Goal: Download file/media

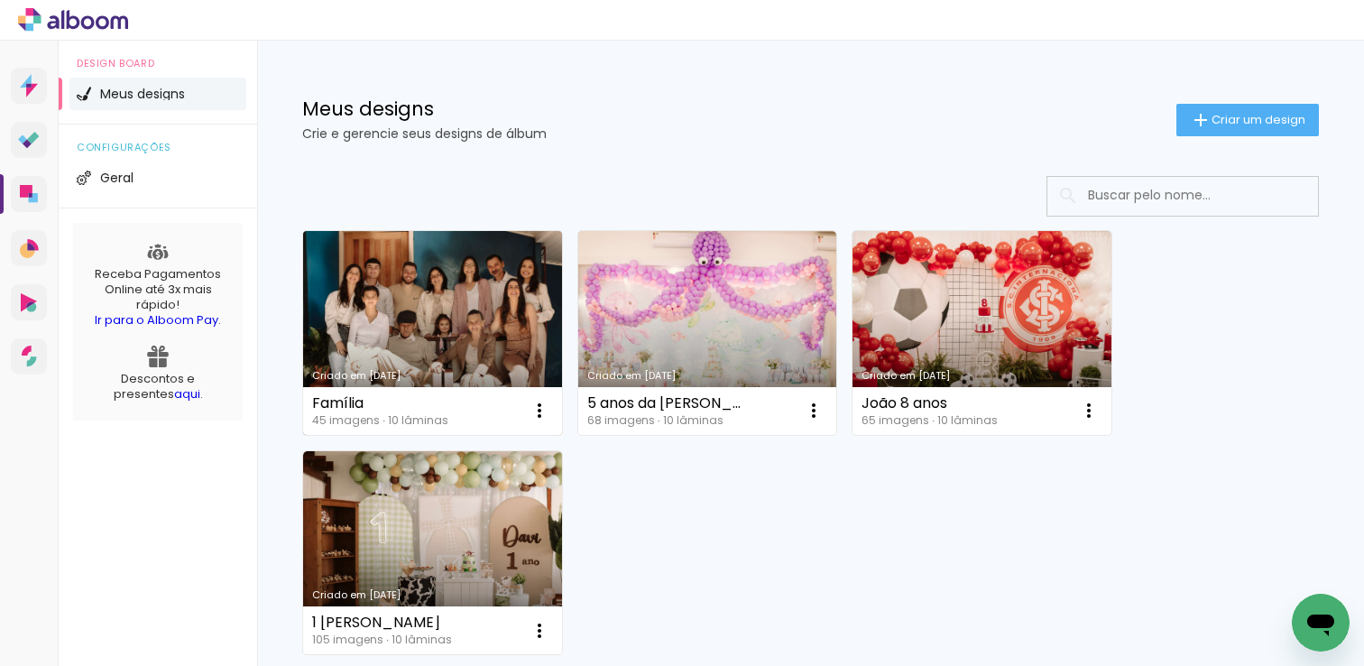
click at [495, 351] on link "Criado em [DATE]" at bounding box center [432, 333] width 259 height 204
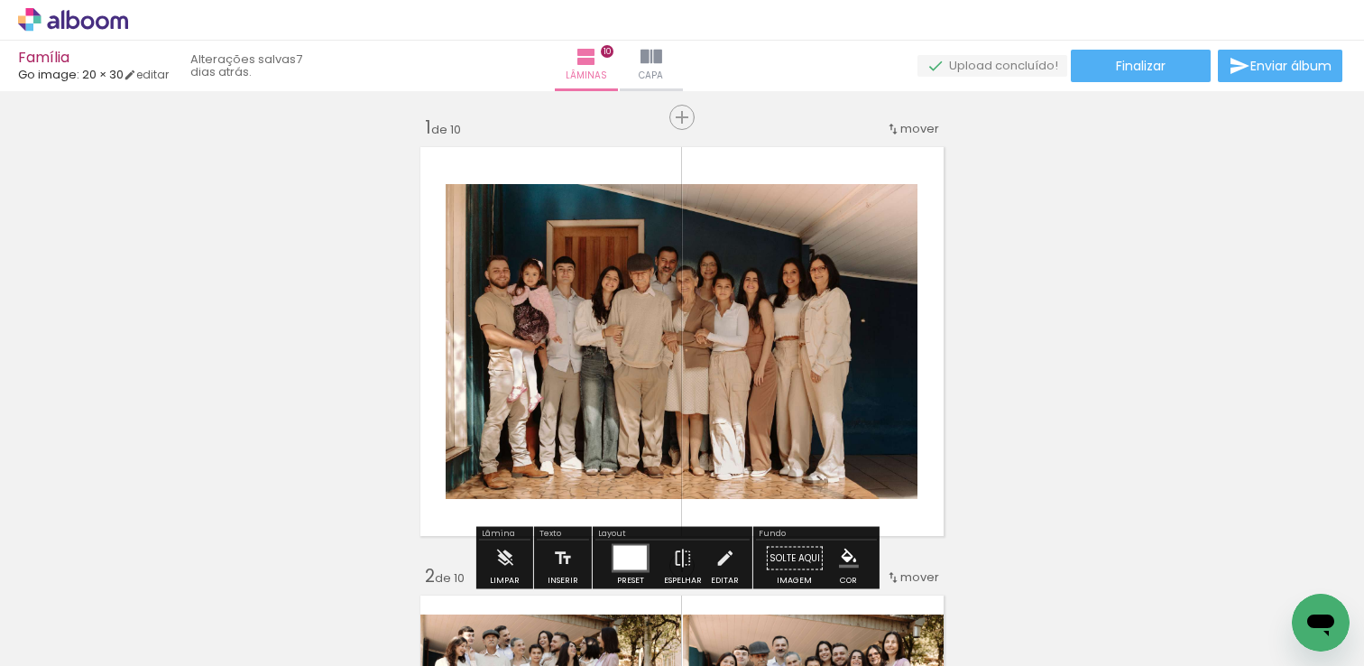
scroll to position [0, 3337]
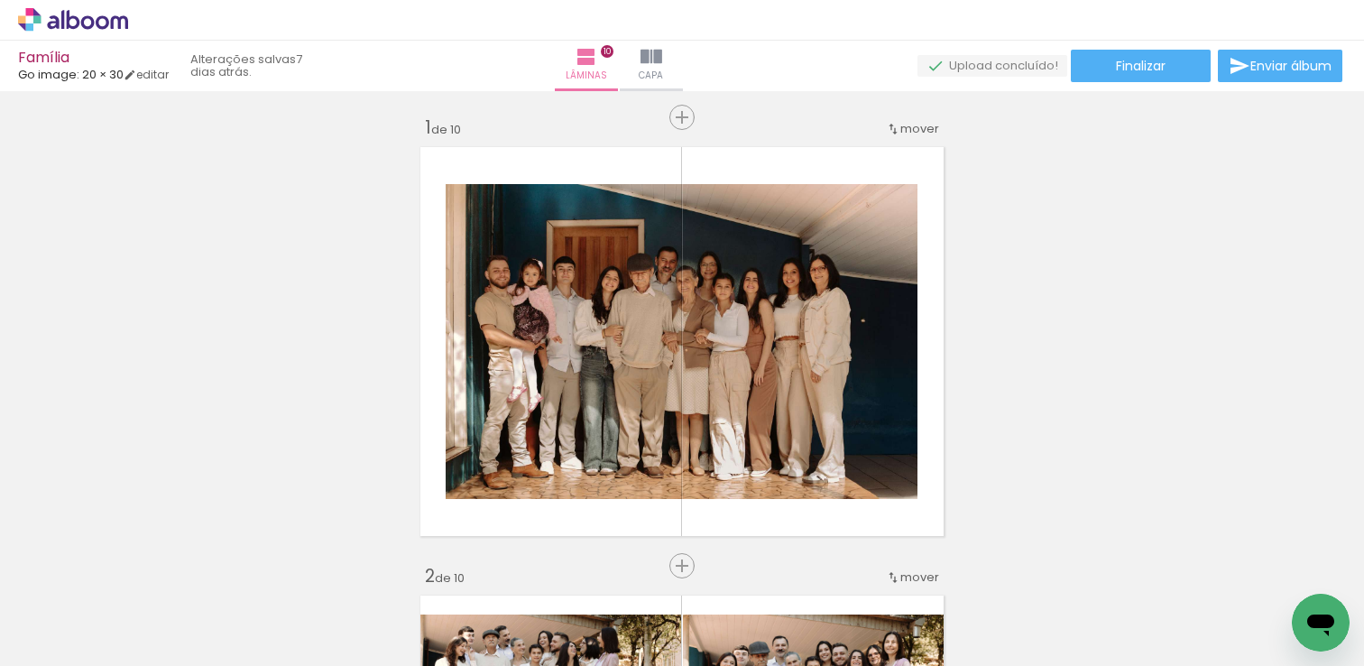
click at [81, 654] on paper-button "Adicionar Fotos" at bounding box center [56, 641] width 88 height 29
click at [0, 0] on input "file" at bounding box center [0, 0] width 0 height 0
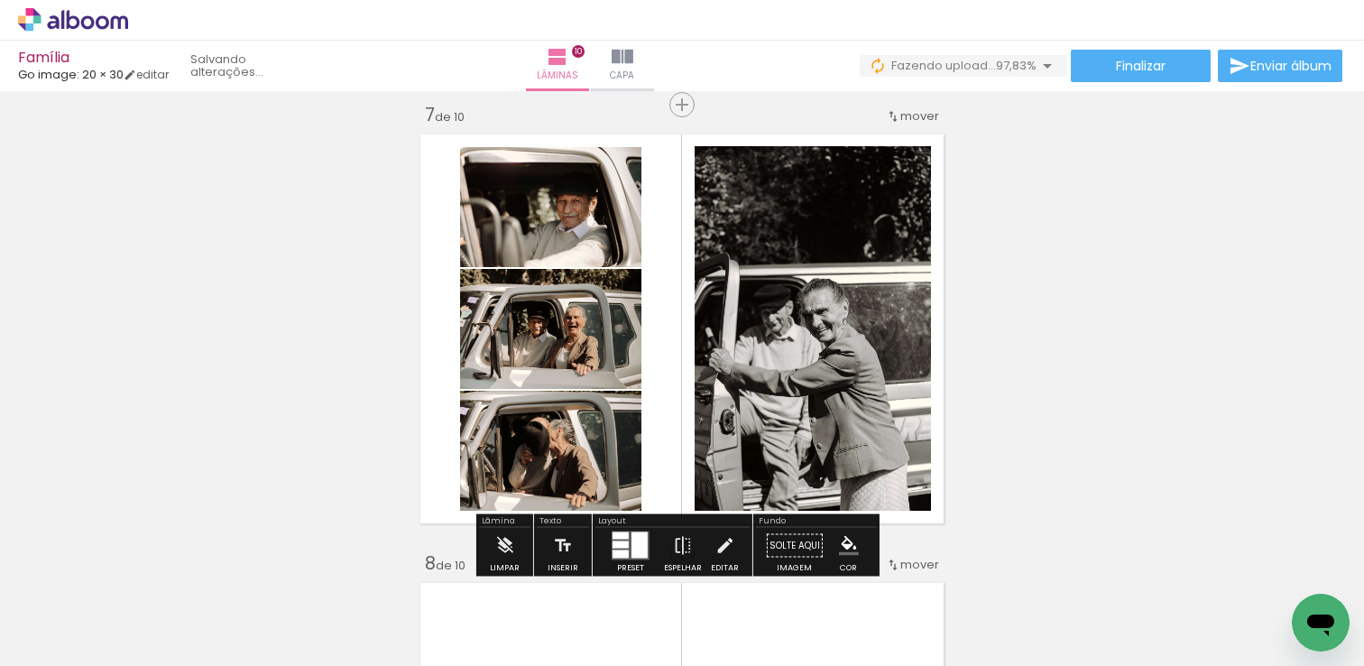
scroll to position [0, 3438]
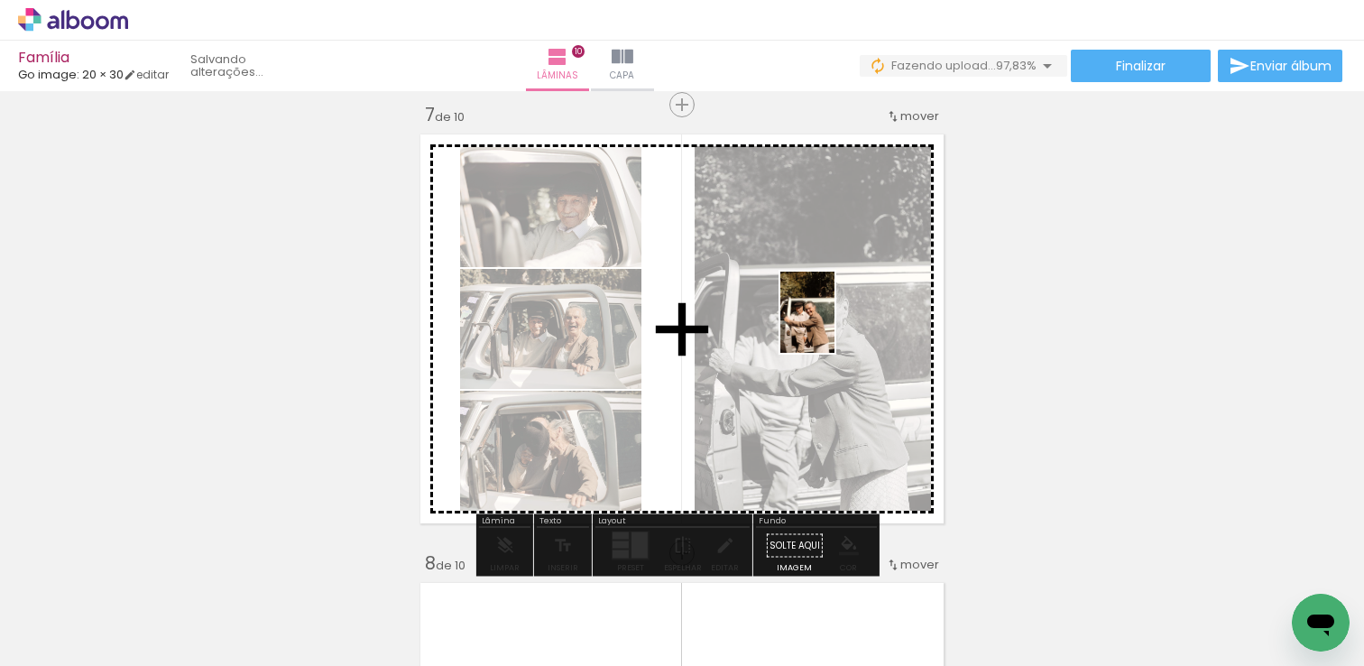
drag, startPoint x: 1294, startPoint y: 572, endPoint x: 835, endPoint y: 326, distance: 521.2
click at [835, 326] on quentale-workspace at bounding box center [682, 333] width 1364 height 666
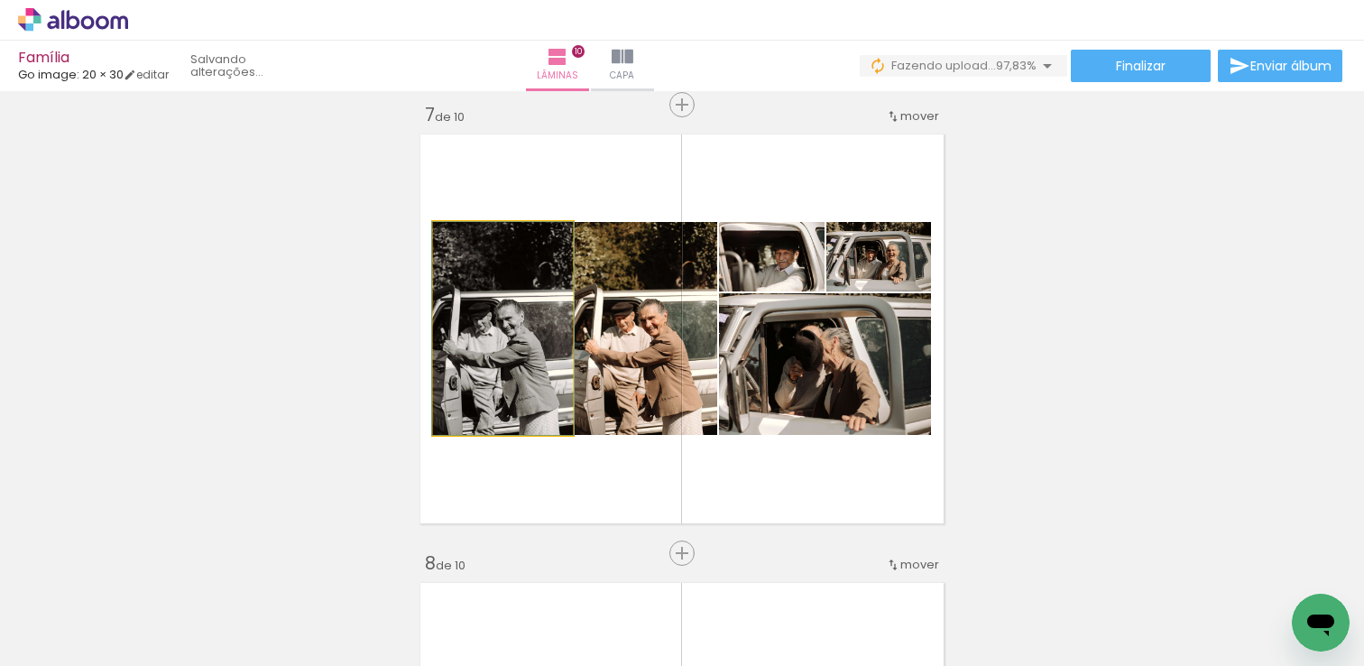
click at [540, 351] on quentale-photo at bounding box center [503, 328] width 140 height 213
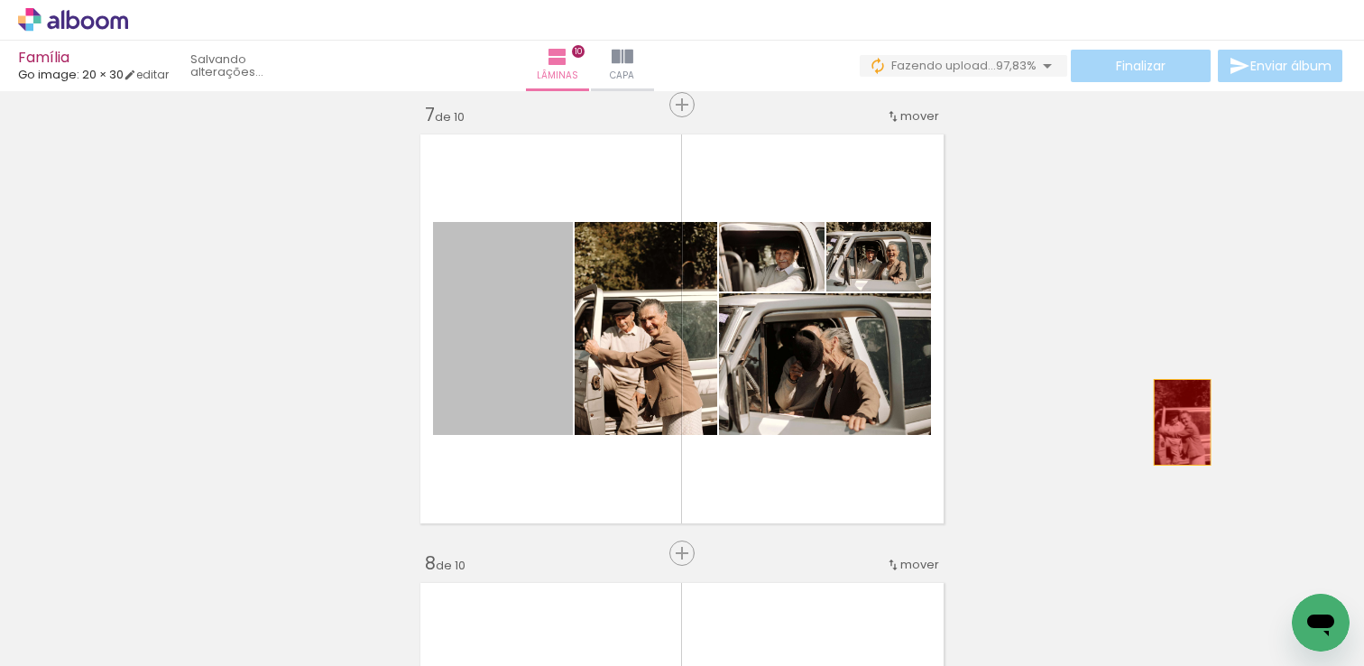
drag, startPoint x: 533, startPoint y: 350, endPoint x: 1176, endPoint y: 422, distance: 646.5
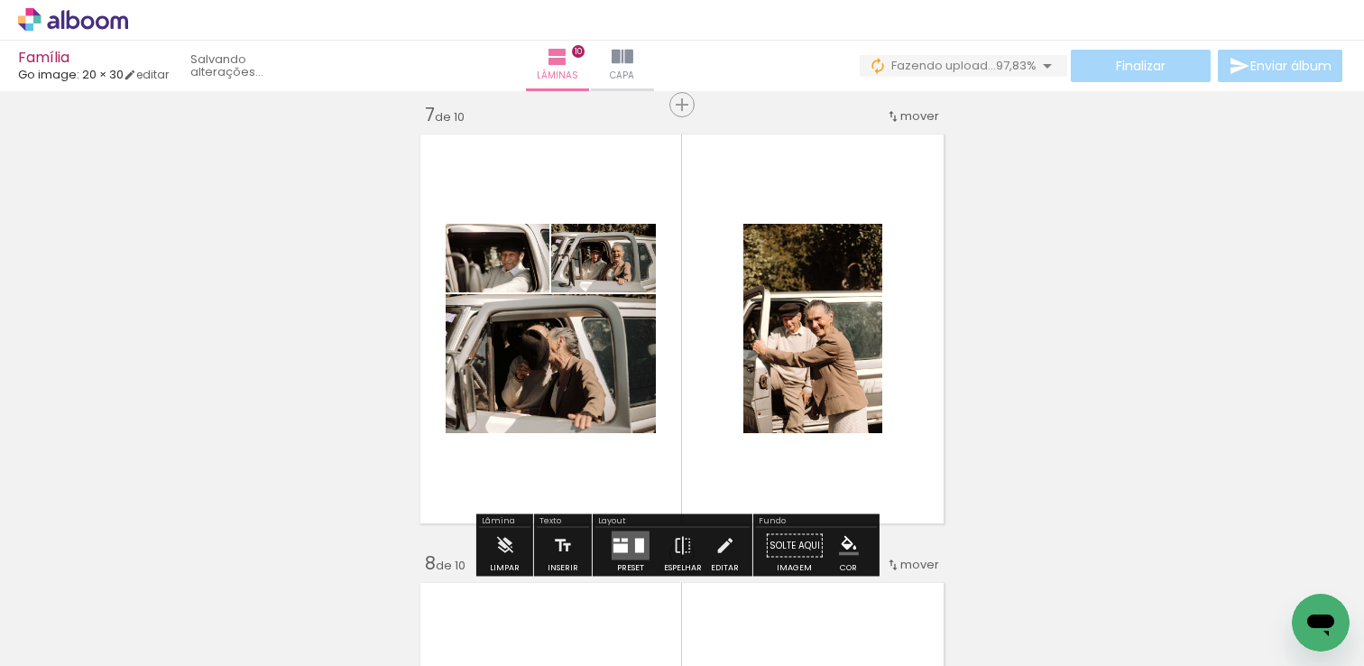
click at [635, 540] on div at bounding box center [639, 546] width 9 height 14
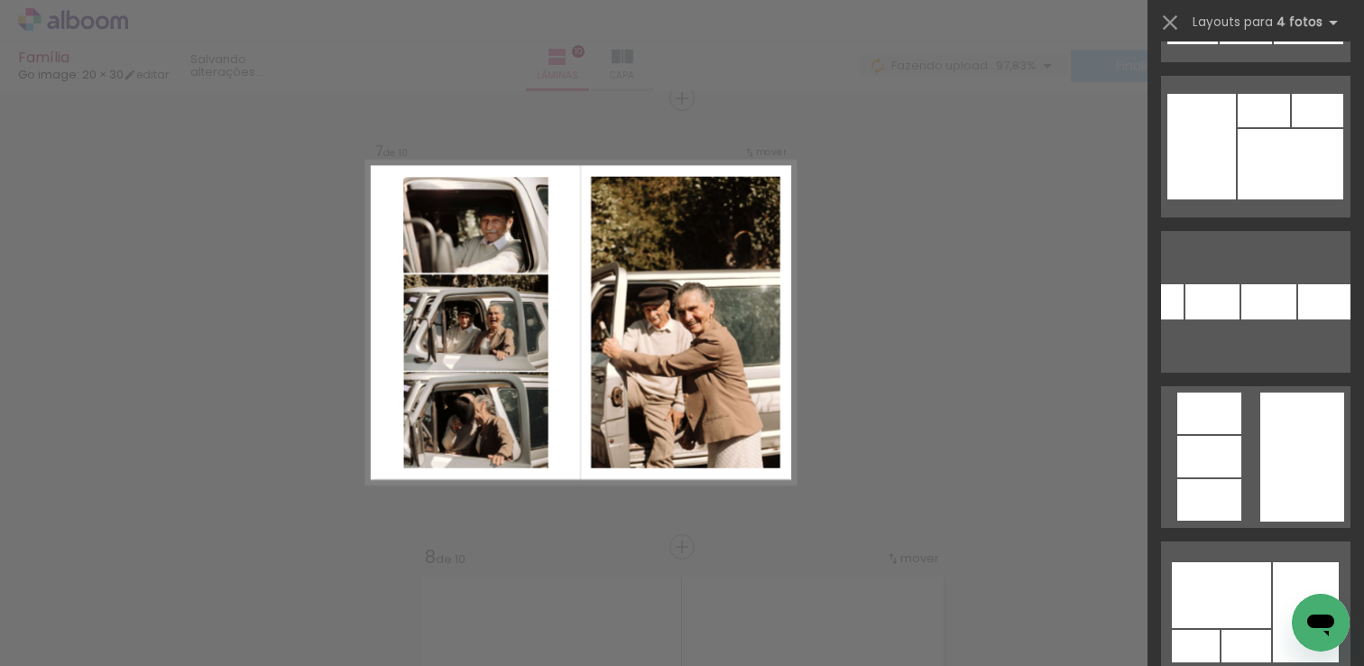
scroll to position [835, 0]
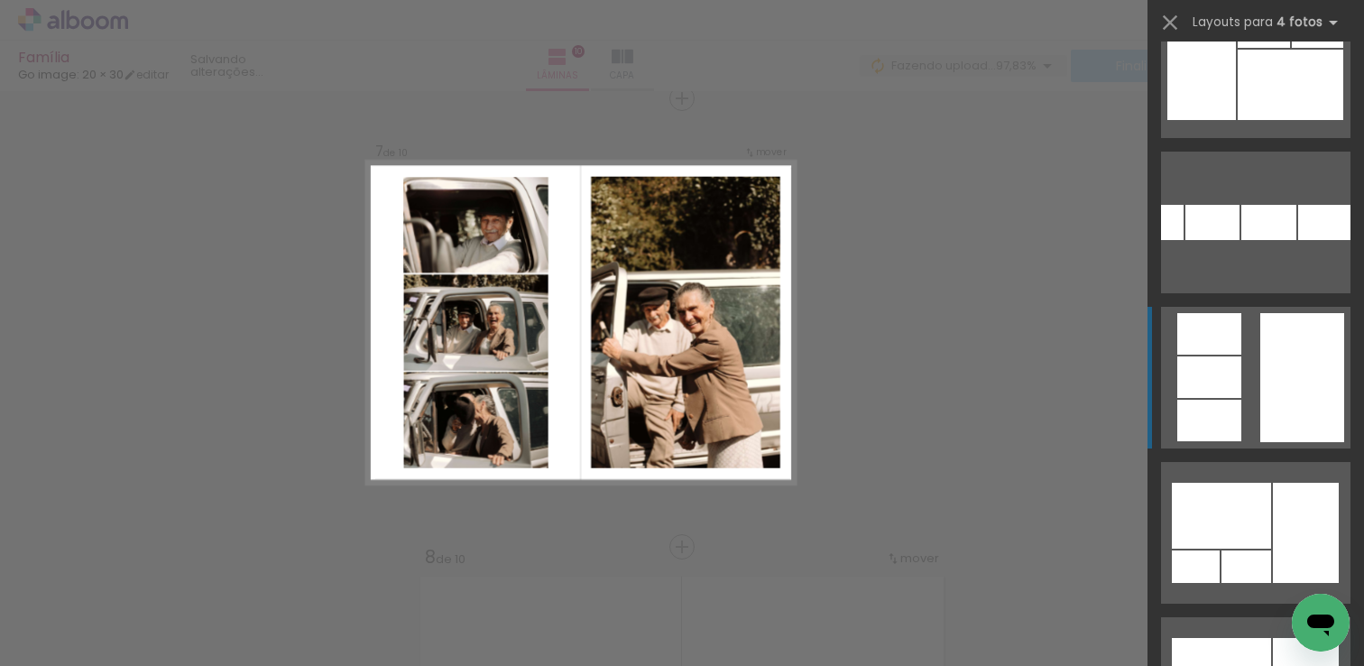
click at [1247, 378] on quentale-layouter at bounding box center [1255, 378] width 189 height 142
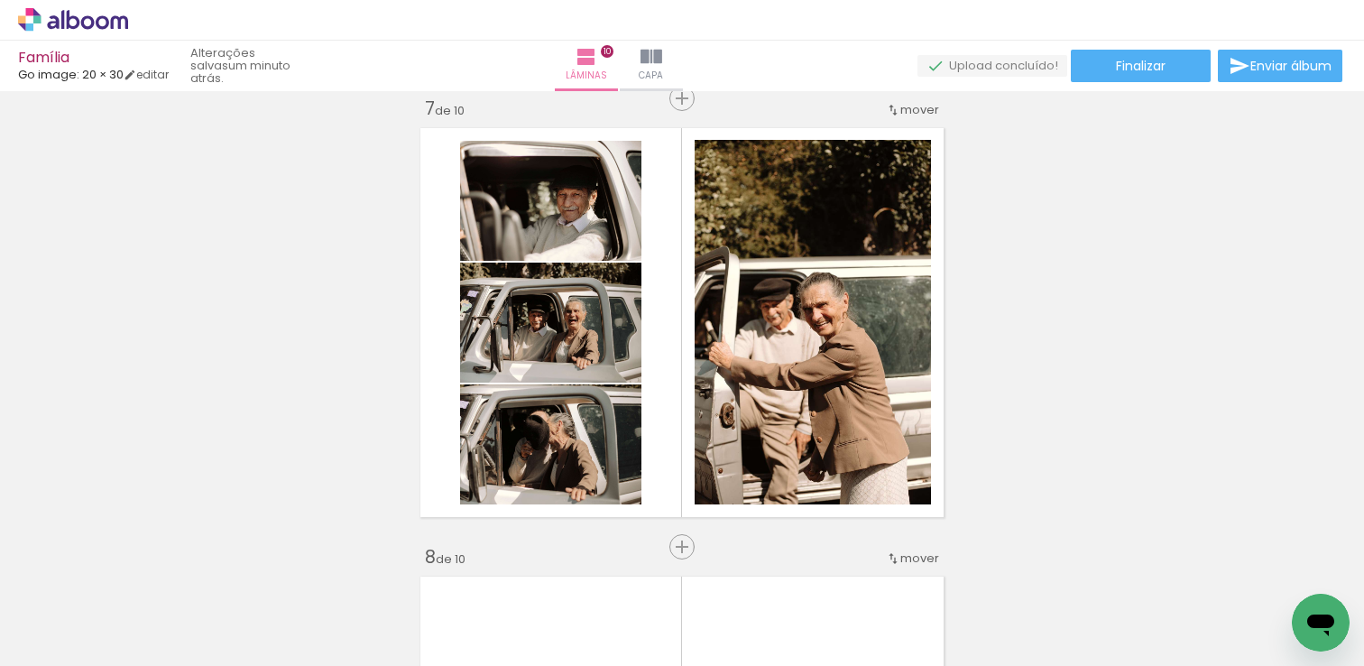
scroll to position [0, 3438]
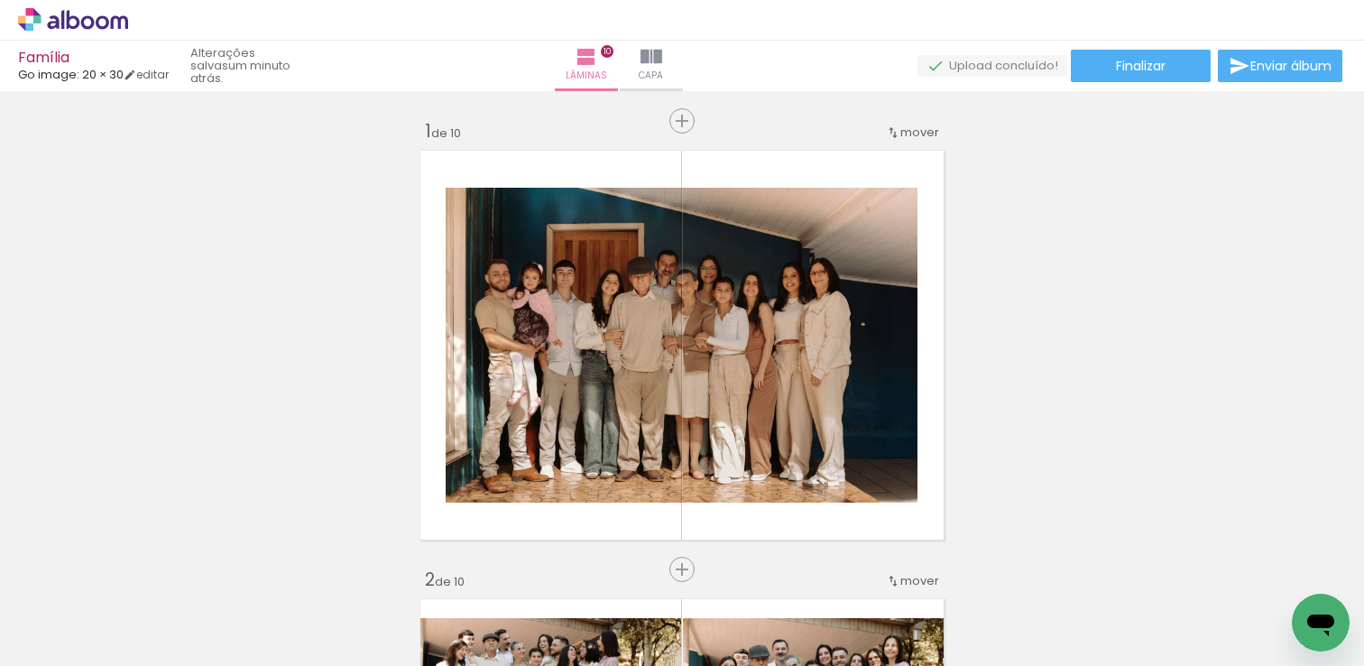
scroll to position [0, 3438]
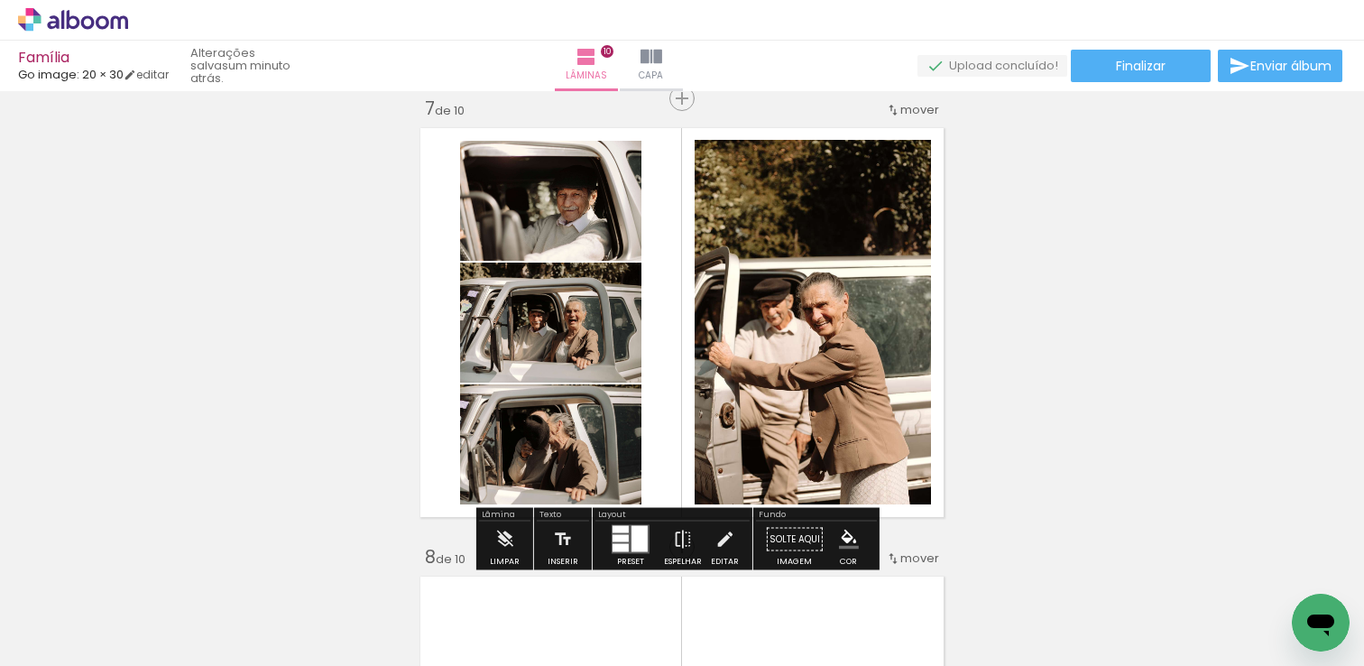
click at [1096, 61] on paper-button "Finalizar" at bounding box center [1141, 66] width 140 height 32
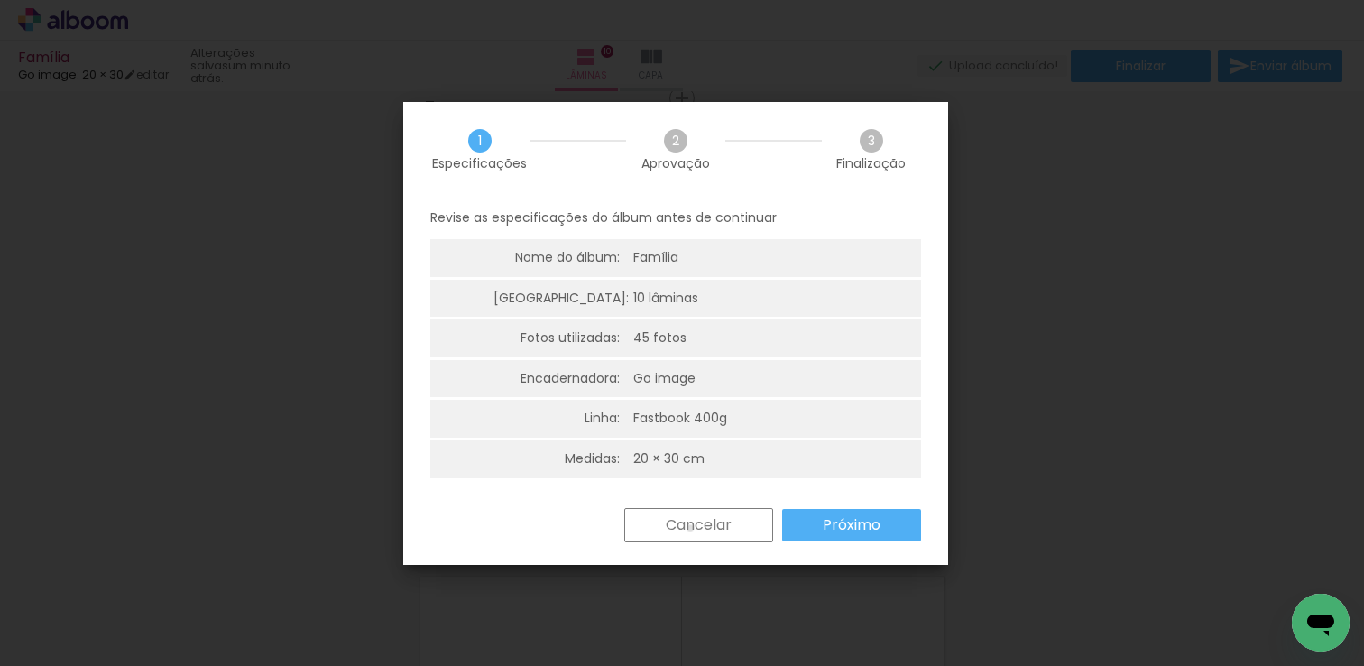
drag, startPoint x: 689, startPoint y: 528, endPoint x: 752, endPoint y: 546, distance: 64.8
click at [0, 0] on slot "Cancelar" at bounding box center [0, 0] width 0 height 0
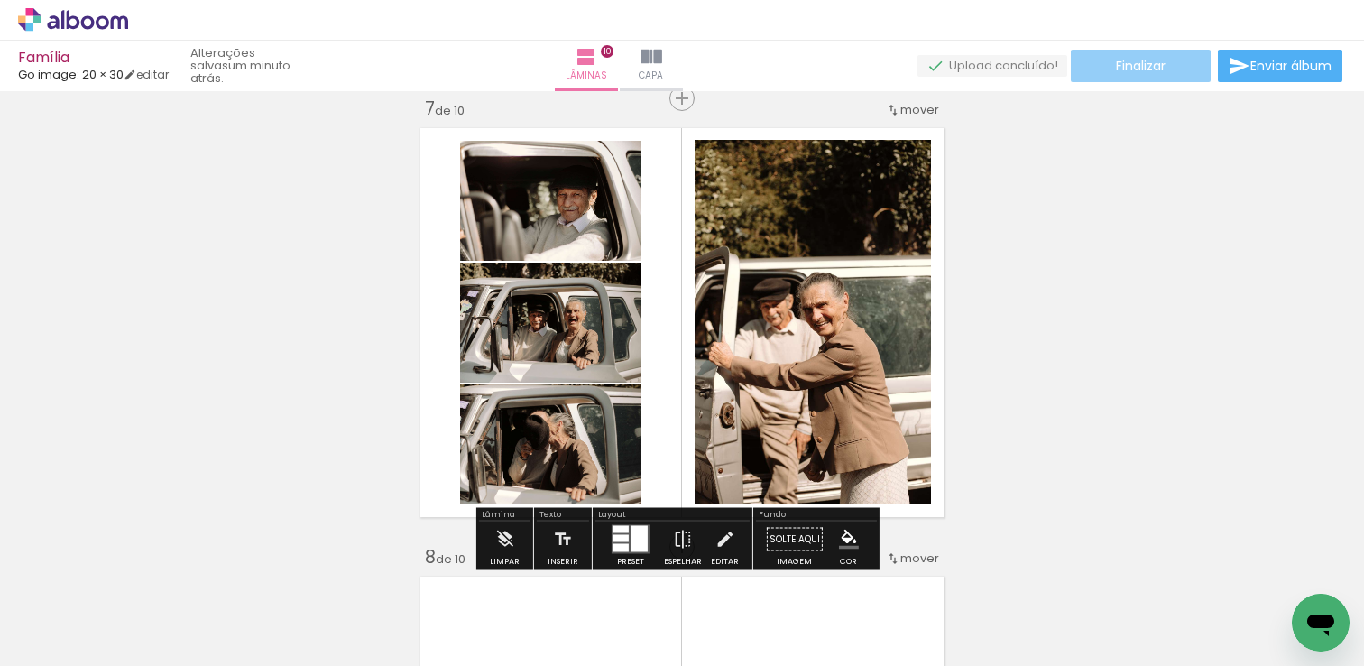
click at [1086, 76] on paper-button "Finalizar" at bounding box center [1141, 66] width 140 height 32
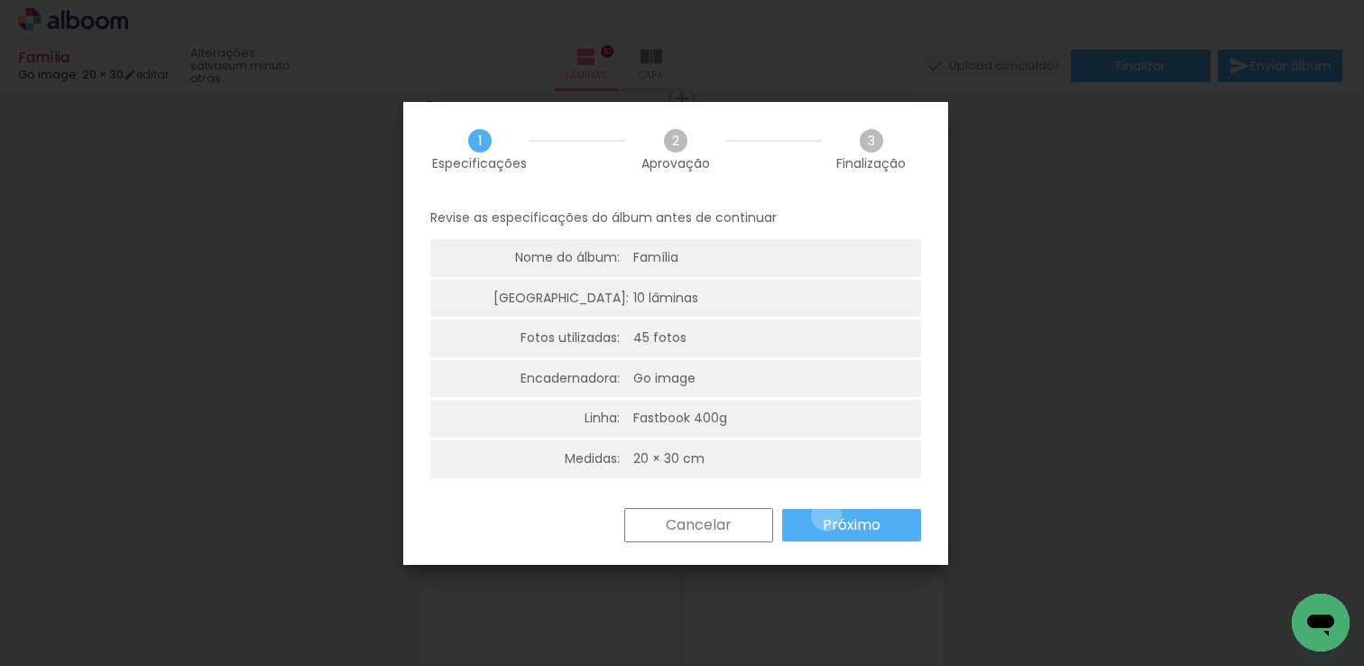
click at [0, 0] on slot "Próximo" at bounding box center [0, 0] width 0 height 0
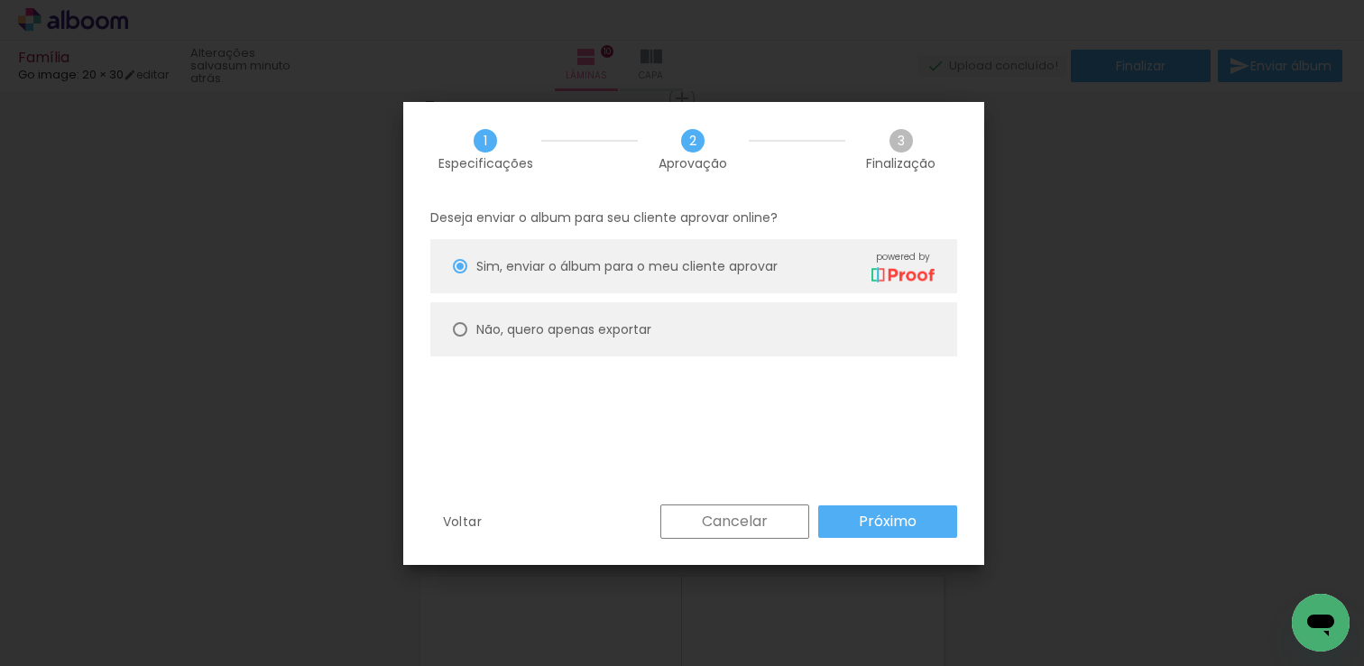
click at [475, 323] on paper-radio-button "Não, quero apenas exportar" at bounding box center [693, 329] width 527 height 54
type paper-radio-button "on"
click at [0, 0] on slot "Próximo" at bounding box center [0, 0] width 0 height 0
type input "Alta, 300 DPI"
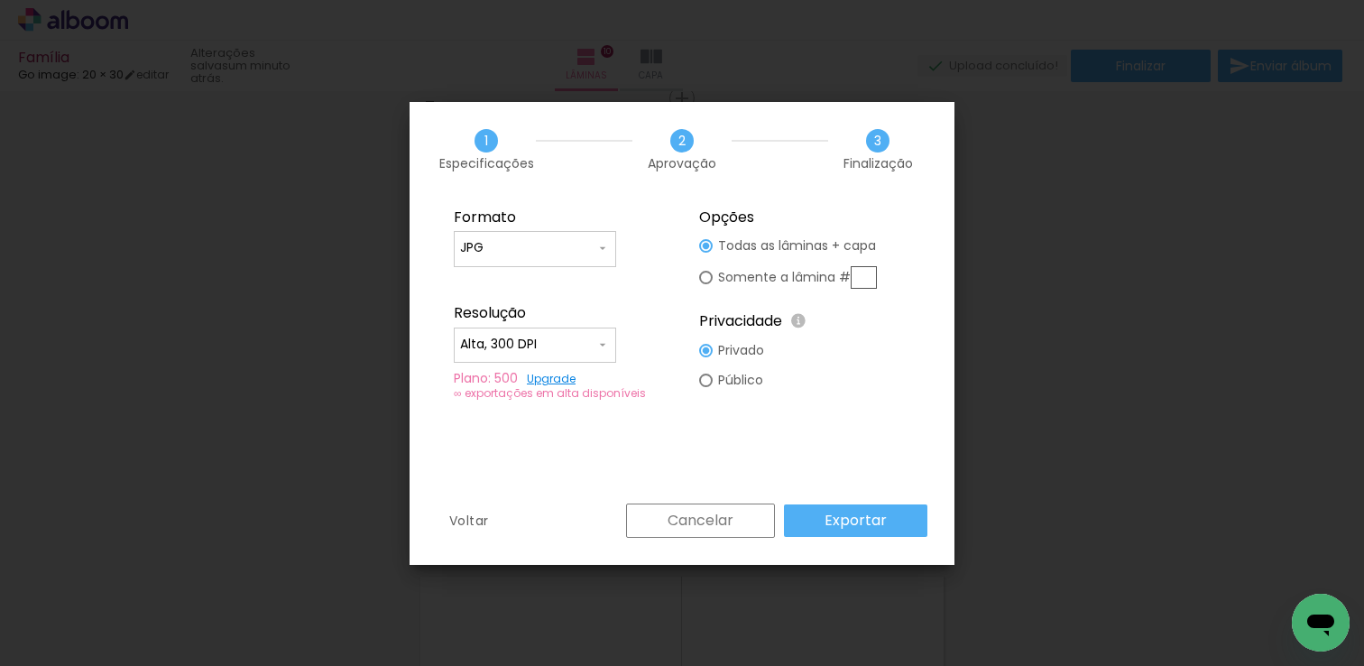
click at [713, 279] on paper-radio-button "Somente a lâmina #" at bounding box center [788, 277] width 178 height 33
type paper-radio-button "on"
click at [873, 272] on input "text" at bounding box center [864, 277] width 26 height 23
type input "7"
click at [875, 470] on div "Formato JPG PDF Resolução Alta, 300 DPI Baixa Plano: 500 Upgrade ∞ exportações …" at bounding box center [682, 350] width 545 height 307
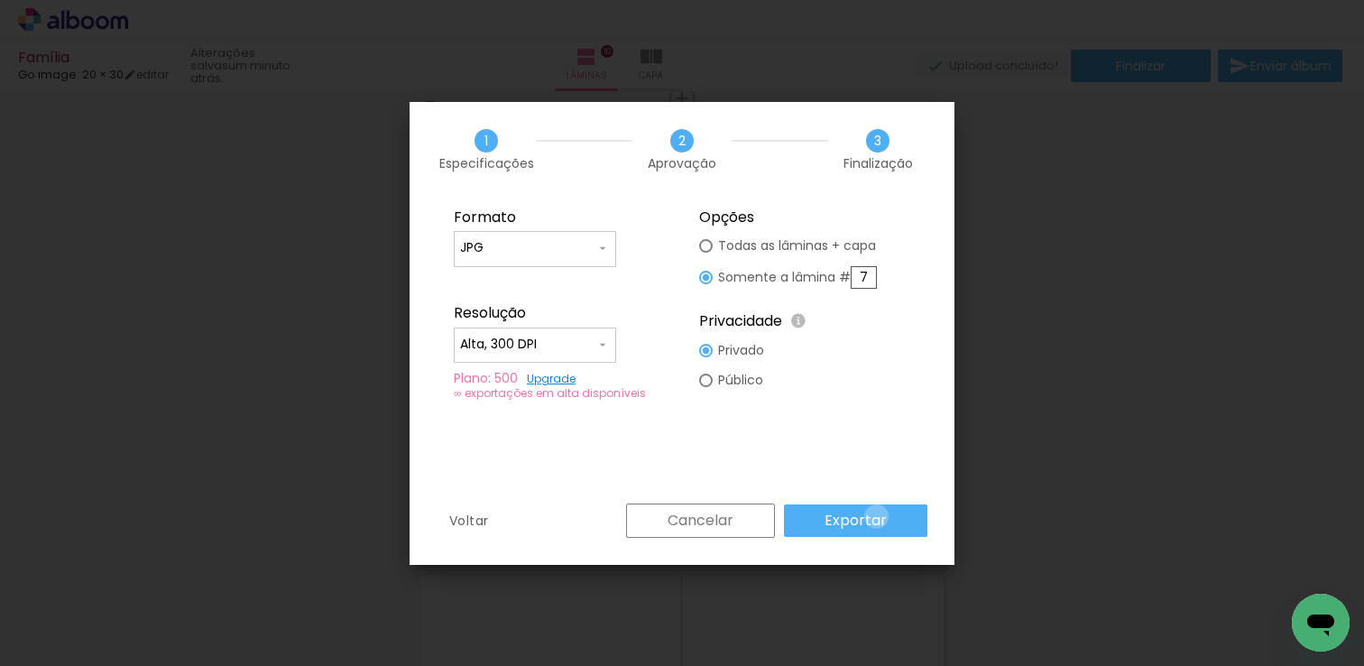
click at [0, 0] on slot "Exportar" at bounding box center [0, 0] width 0 height 0
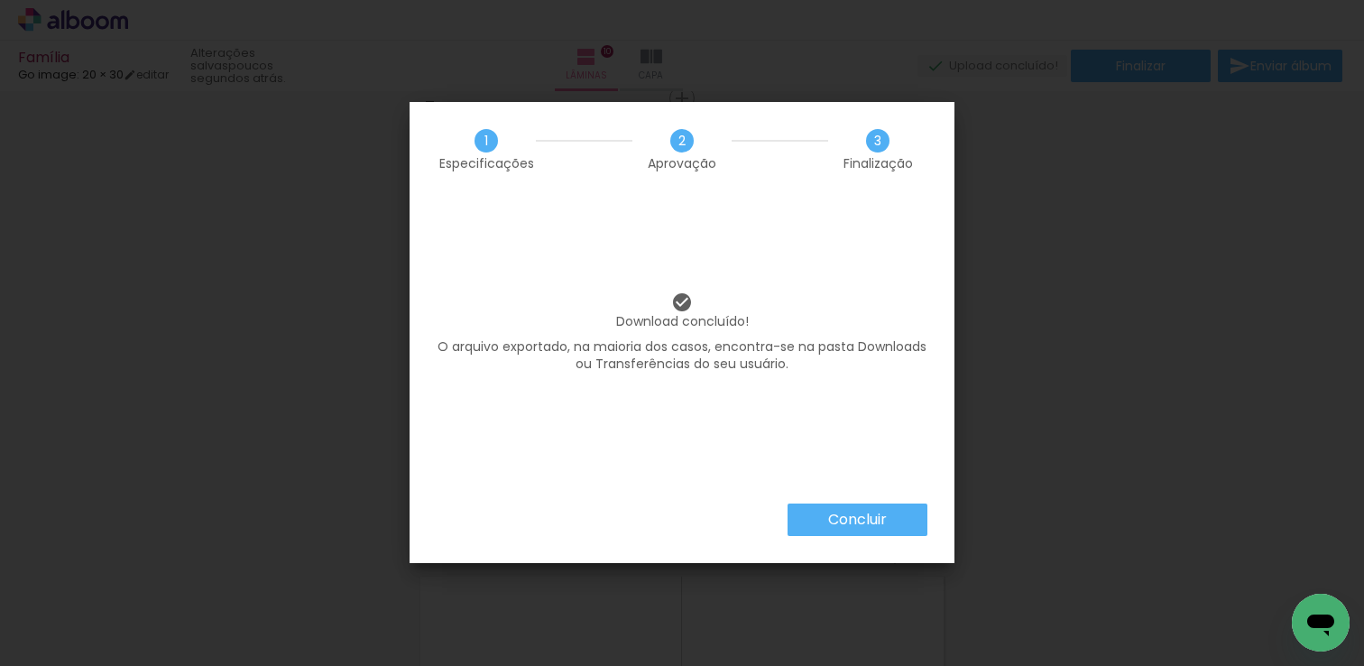
click at [894, 526] on paper-button "Concluir" at bounding box center [858, 519] width 140 height 32
